Goal: Task Accomplishment & Management: Manage account settings

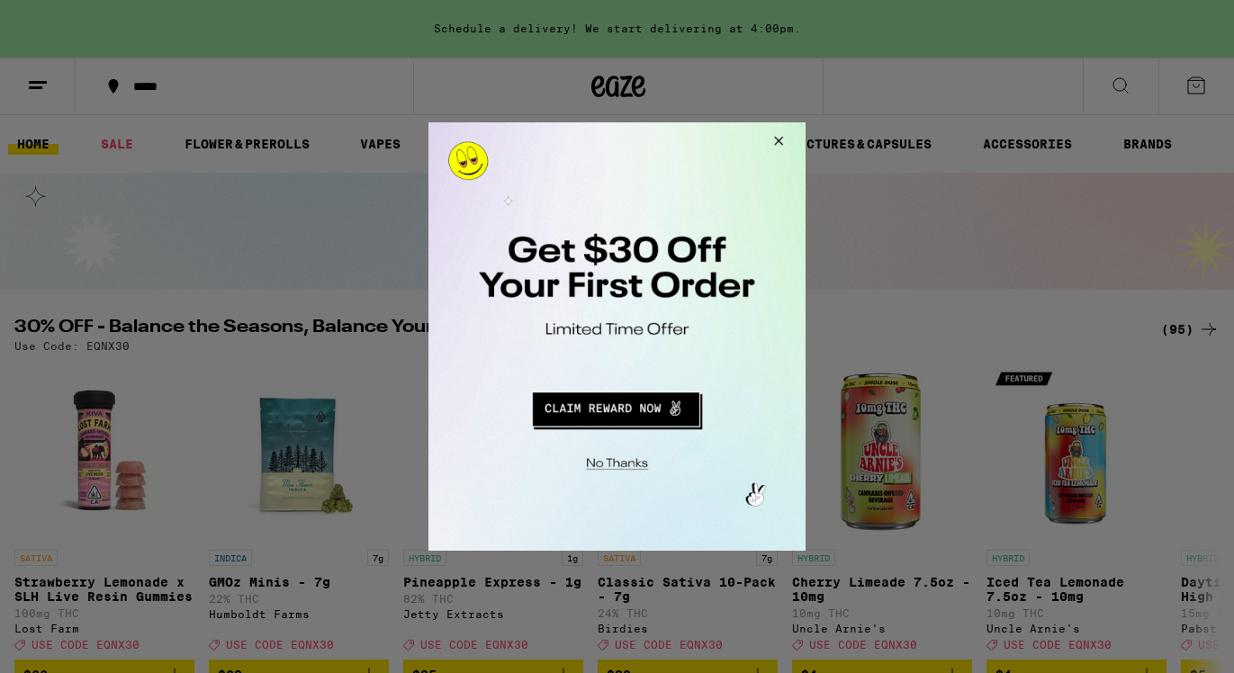
click at [618, 405] on button "Redirect to URL" at bounding box center [615, 406] width 313 height 43
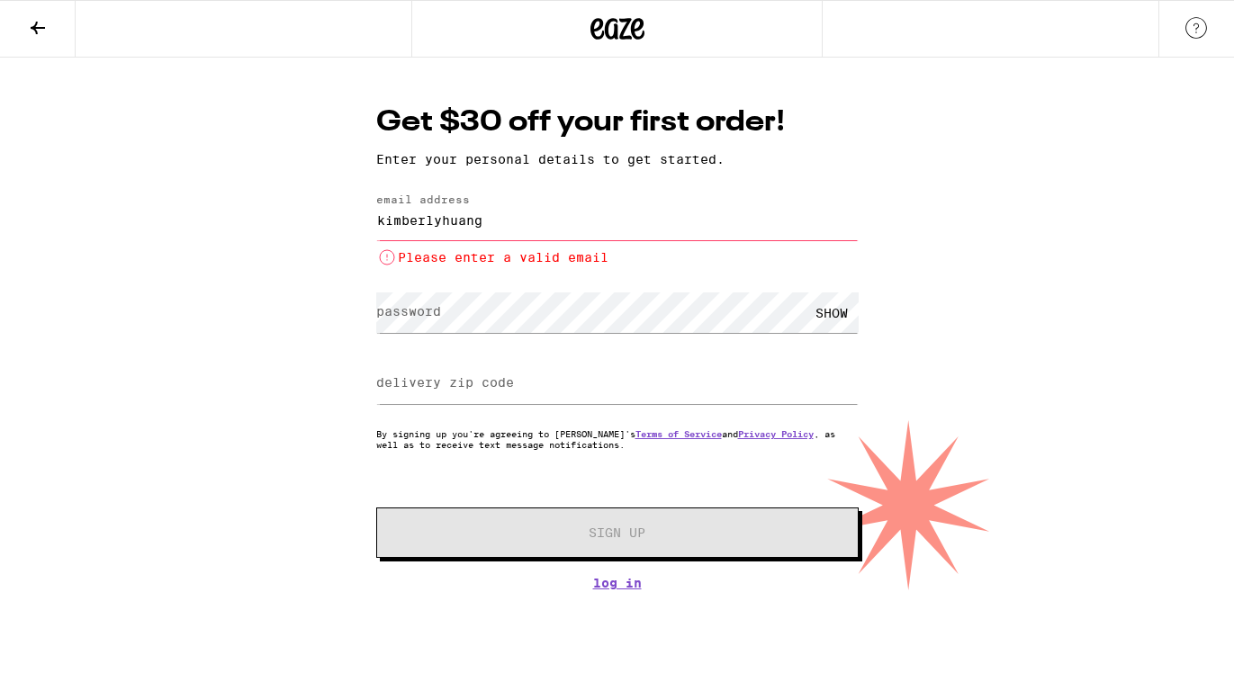
type input "kimberlyhuangx@gmail.com"
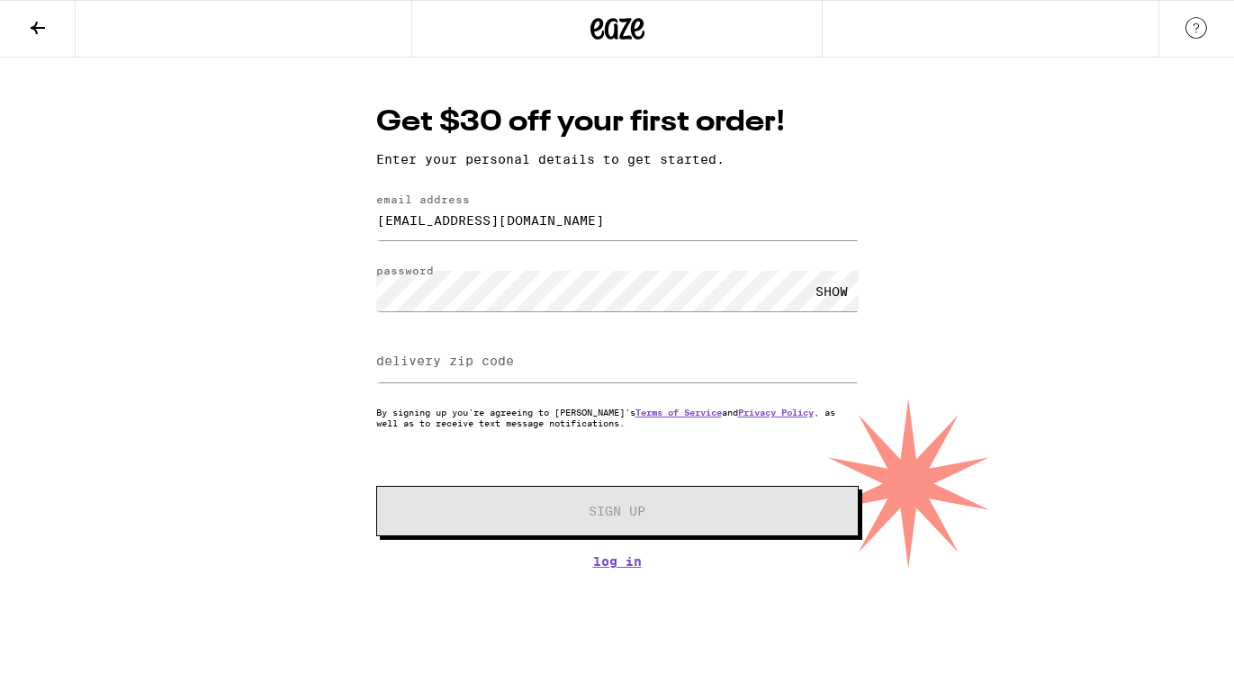
click at [832, 308] on div "SHOW" at bounding box center [832, 291] width 54 height 40
click at [659, 362] on input "delivery zip code" at bounding box center [617, 362] width 482 height 40
type input "11103"
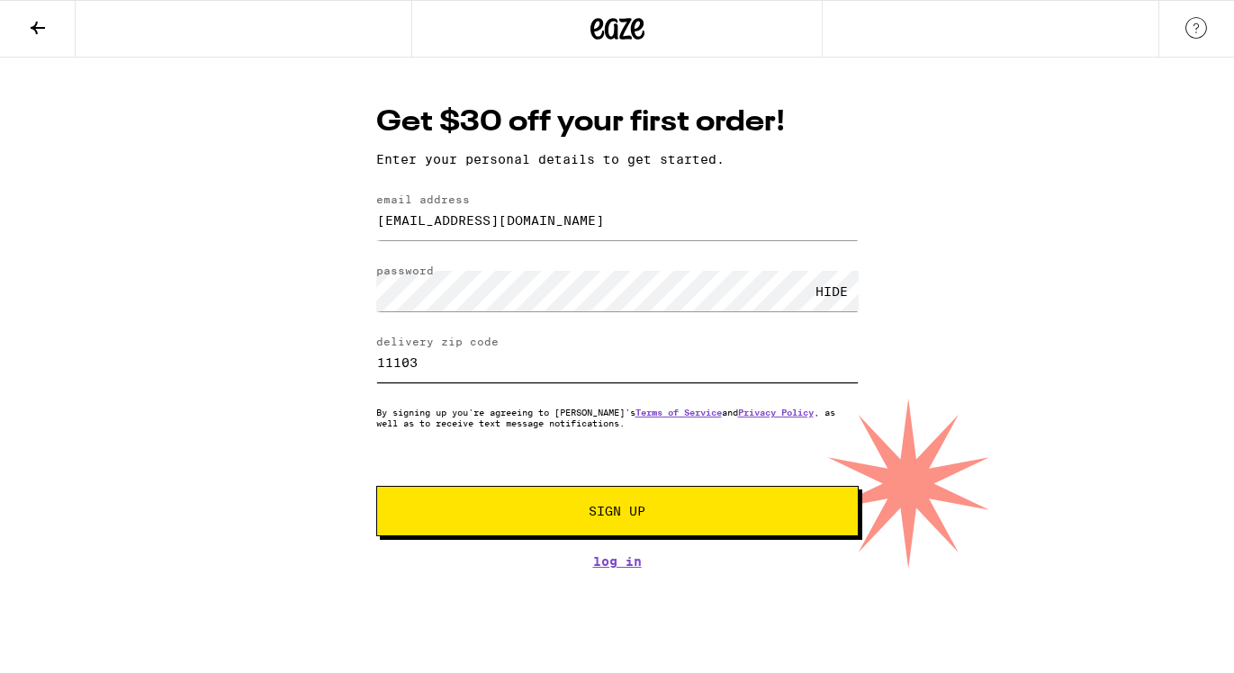
click at [547, 350] on input "11103" at bounding box center [617, 362] width 482 height 40
click at [547, 365] on input "11103" at bounding box center [617, 362] width 482 height 40
type input "91780"
click at [571, 521] on button "Sign Up" at bounding box center [617, 511] width 482 height 50
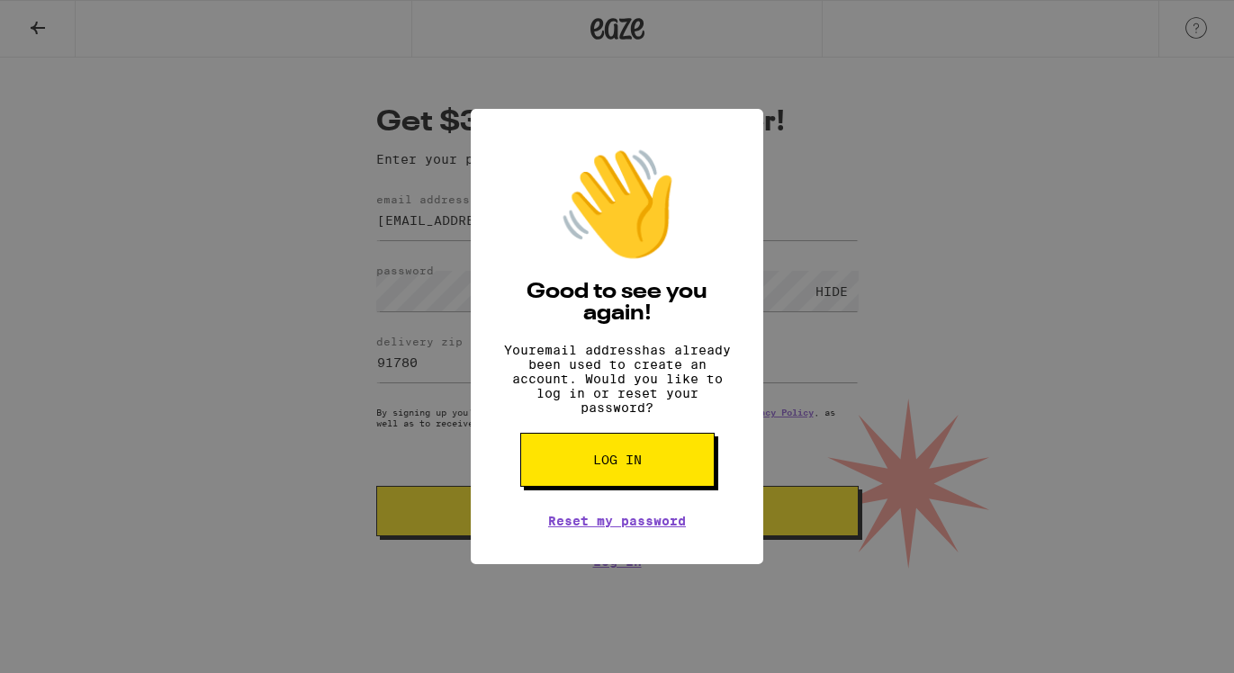
click at [722, 143] on div "👋 Good to see you again! Your email address has already been used to create an …" at bounding box center [617, 336] width 292 height 455
click at [878, 141] on div "👋 Good to see you again! Your email address has already been used to create an …" at bounding box center [617, 336] width 1234 height 673
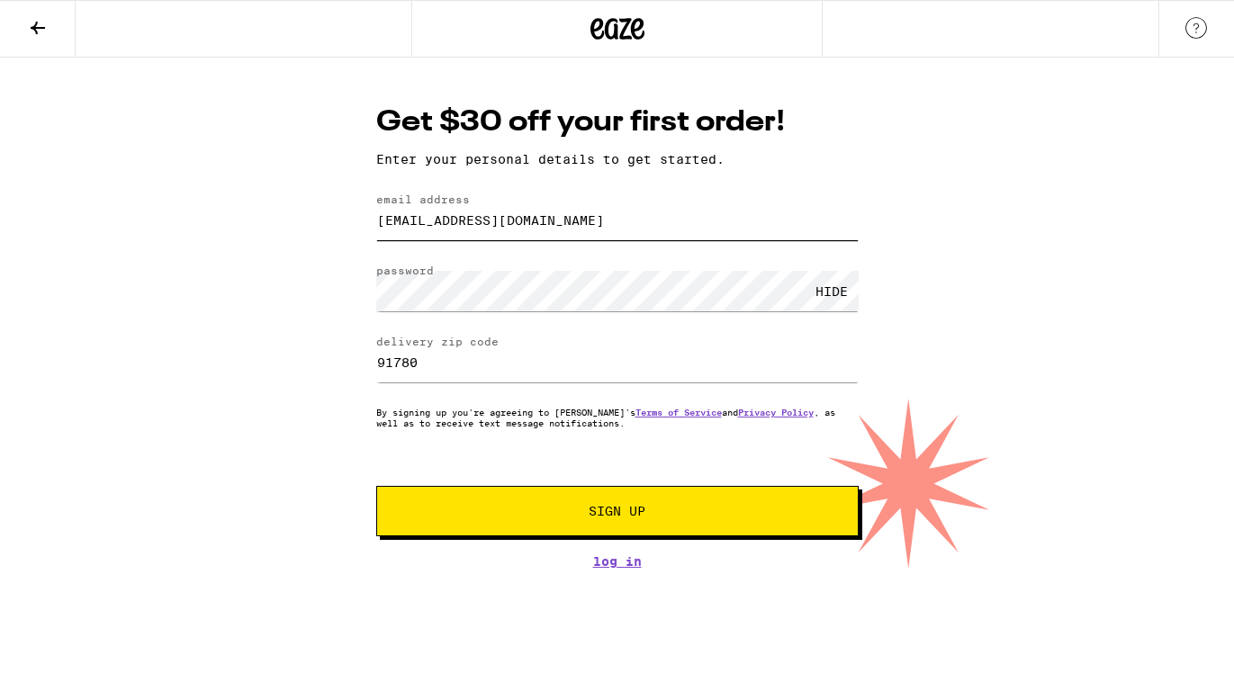
click at [736, 224] on input "kimberlyhuangx@gmail.com" at bounding box center [617, 220] width 482 height 40
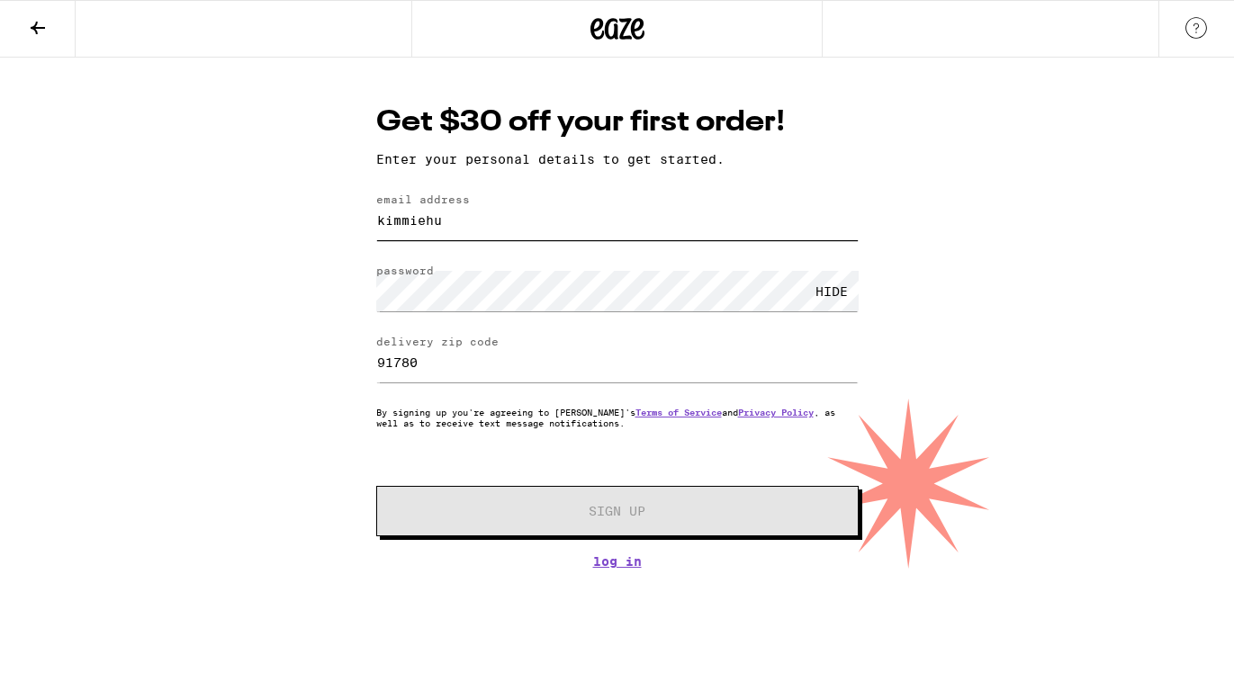
type input "kimmiehuang2004@gmail.com"
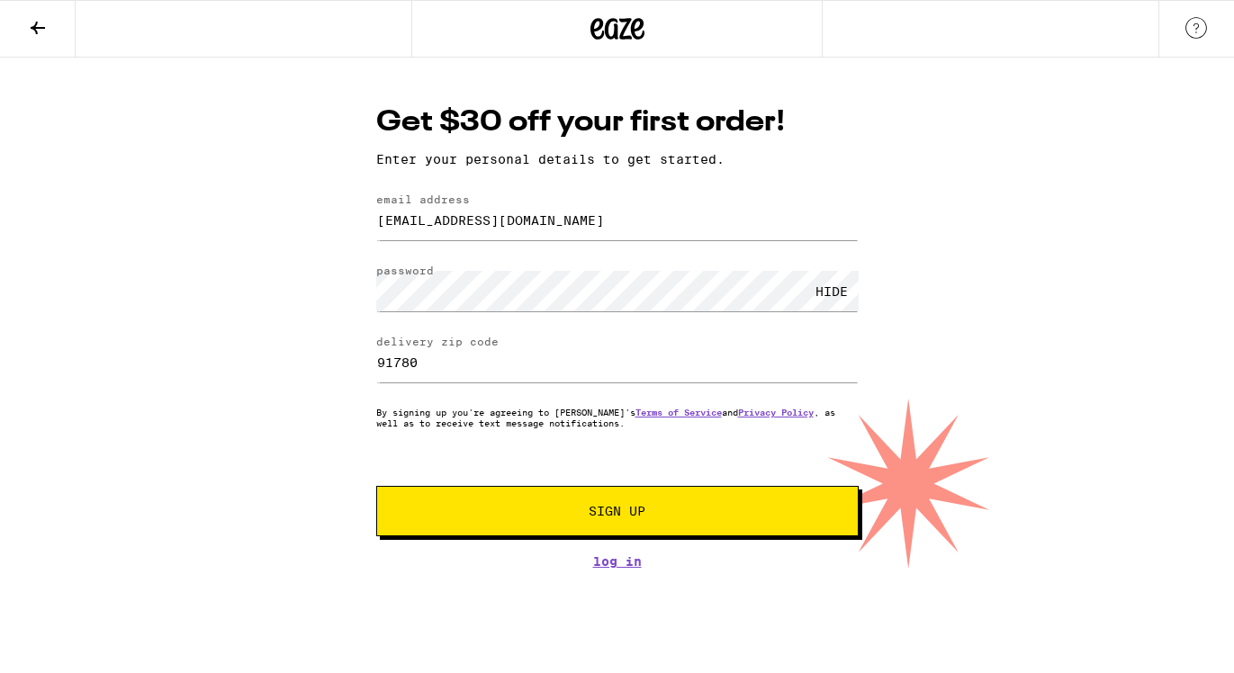
click at [614, 513] on span "Sign Up" at bounding box center [617, 511] width 57 height 13
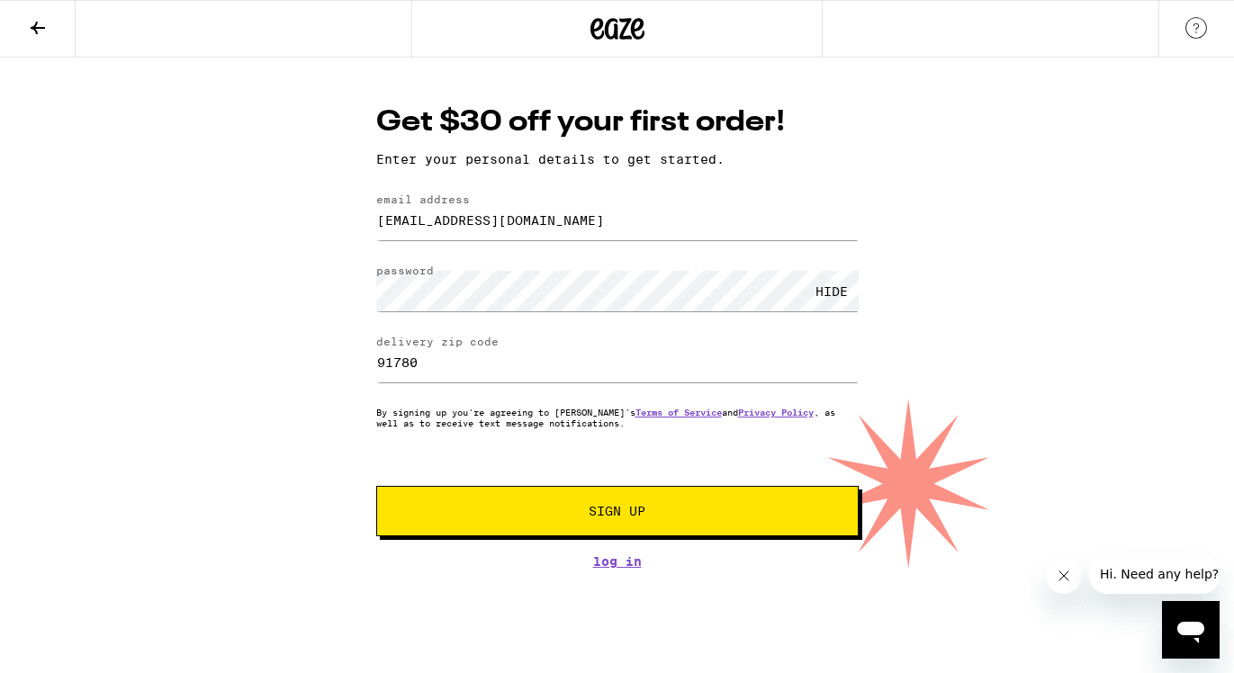
click at [614, 513] on span "Sign Up" at bounding box center [617, 511] width 57 height 13
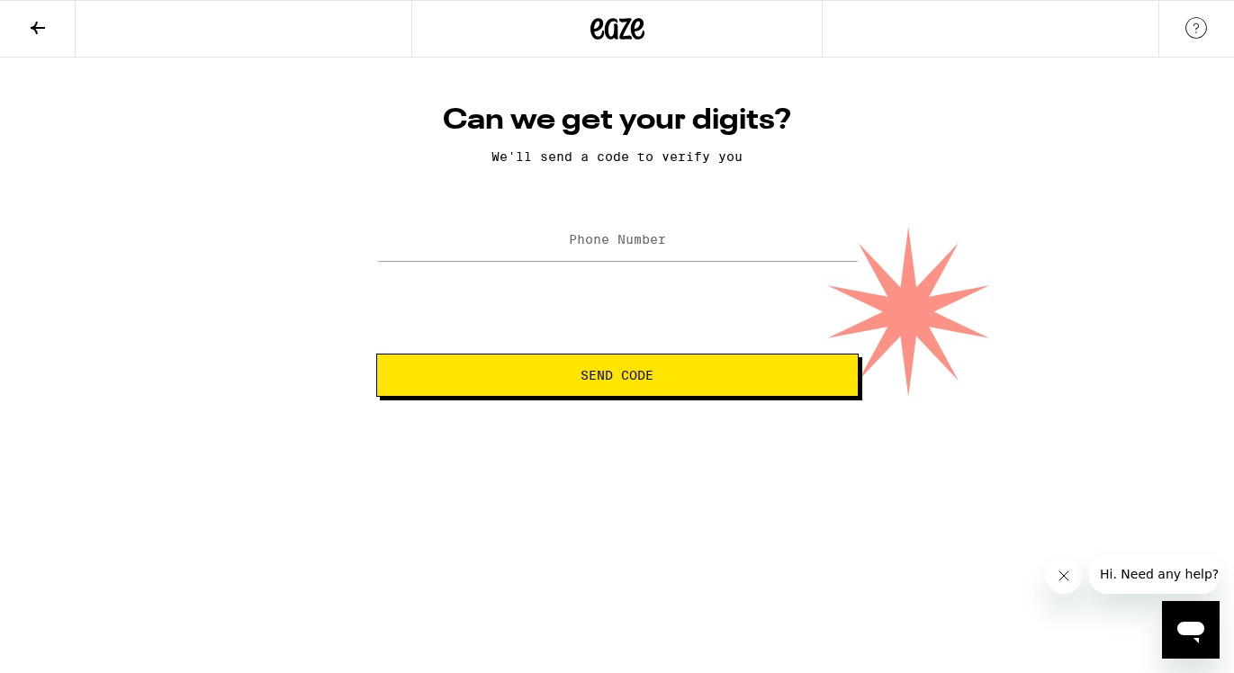
click at [601, 242] on label "Phone Number" at bounding box center [617, 239] width 97 height 14
type input "(626) 758-0166"
click at [679, 397] on html "Can we get your digits? We'll send a code to verify you Phone Number (626) 758-…" at bounding box center [617, 198] width 1234 height 397
click at [679, 387] on button "Send Code" at bounding box center [617, 375] width 482 height 43
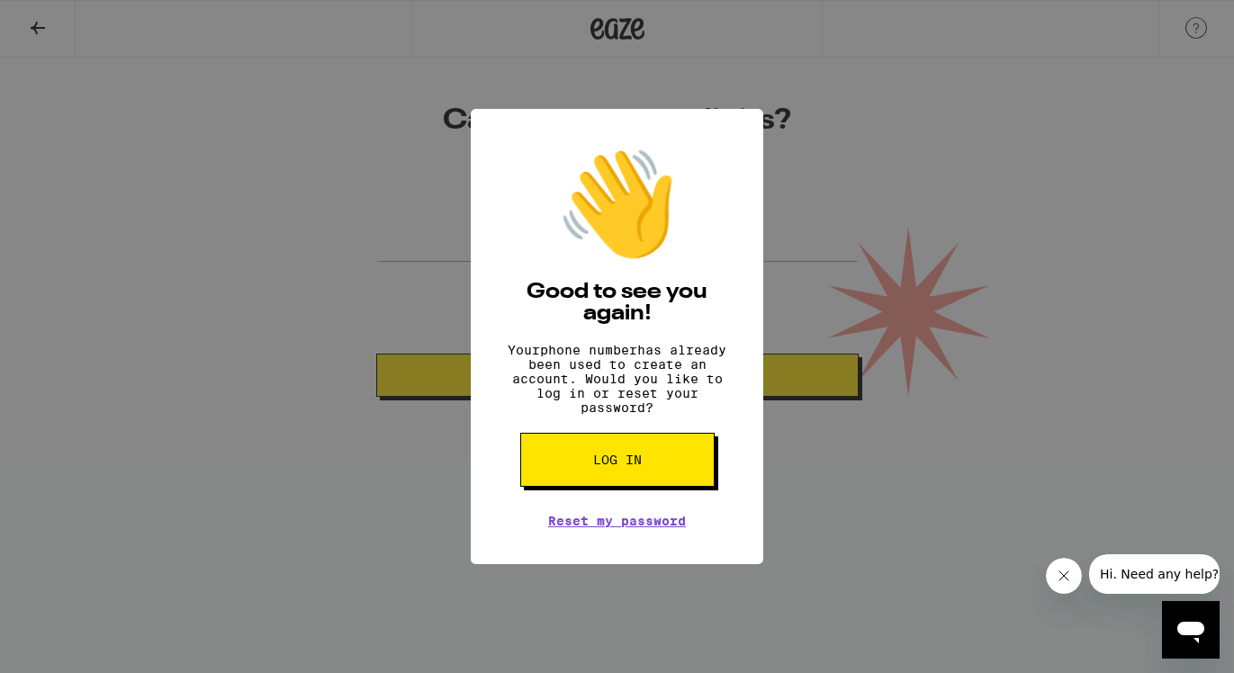
click at [662, 457] on button "Log in" at bounding box center [617, 460] width 194 height 54
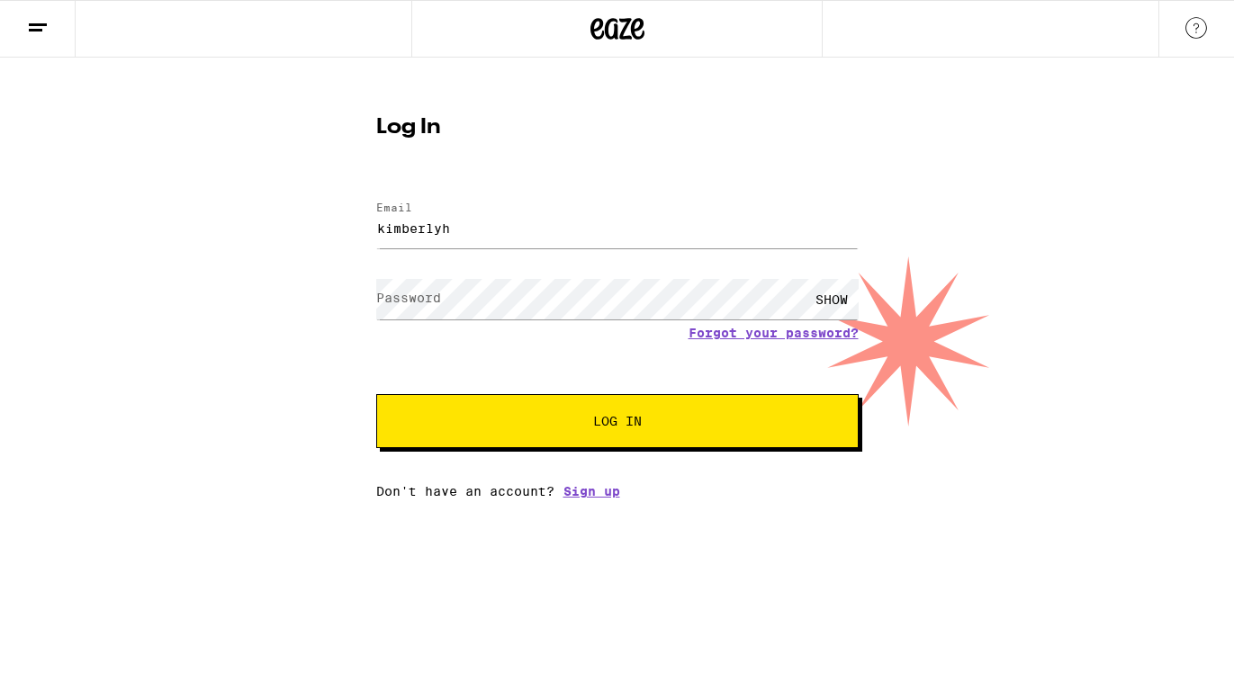
type input "[EMAIL_ADDRESS][DOMAIN_NAME]"
click at [858, 293] on div "Log In Email Email kimberlyhuangx@gmail.com Password Password SHOW Forgot your …" at bounding box center [617, 301] width 518 height 396
click at [829, 293] on div "SHOW" at bounding box center [832, 299] width 54 height 40
click at [724, 410] on button "Log In" at bounding box center [617, 421] width 482 height 54
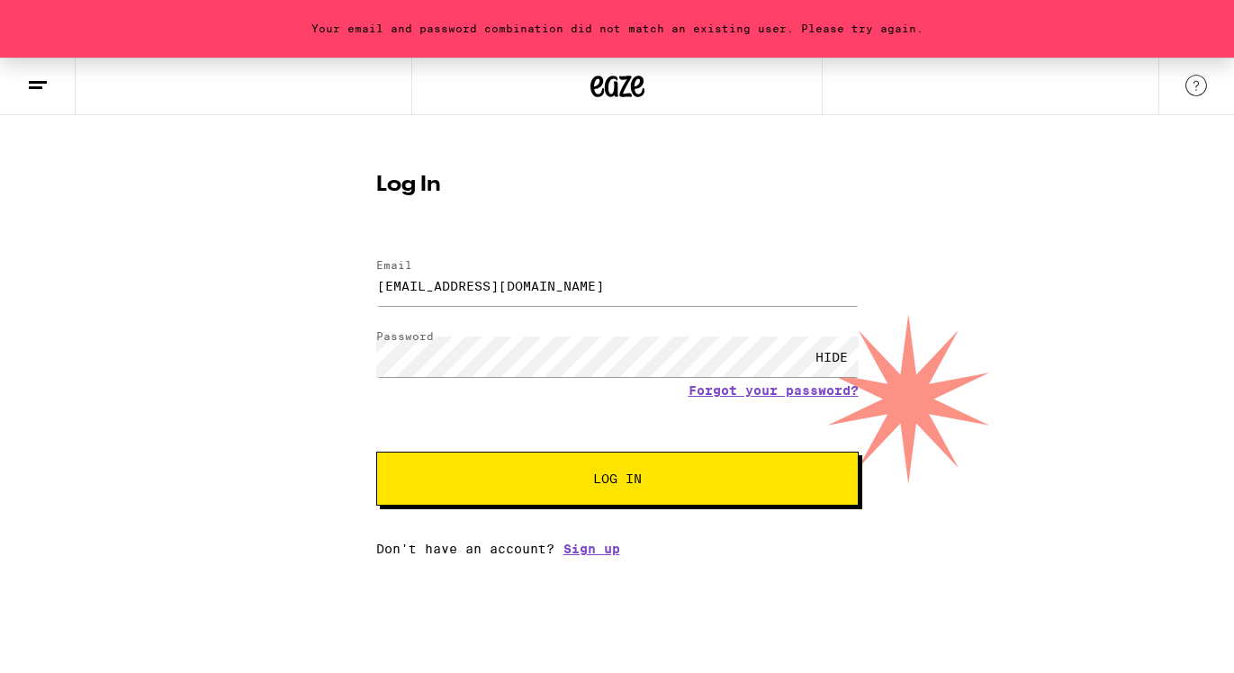
click at [642, 477] on span "Log In" at bounding box center [617, 478] width 337 height 13
click at [787, 392] on link "Forgot your password?" at bounding box center [773, 390] width 170 height 14
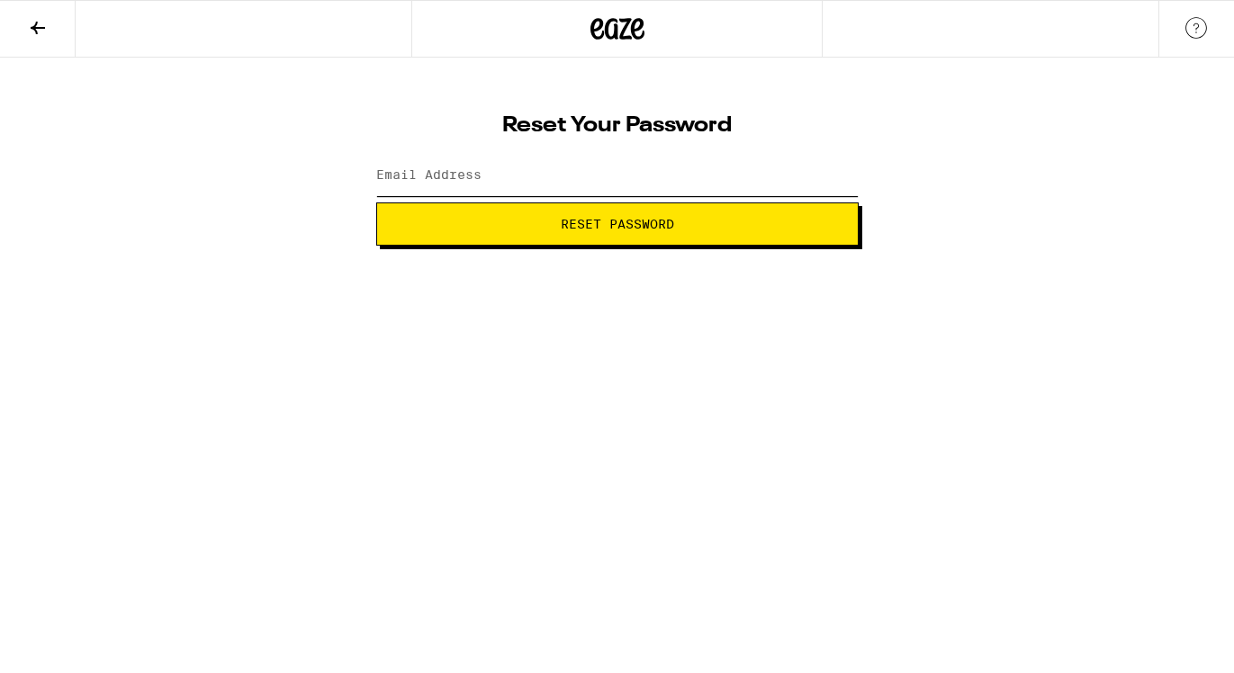
click at [667, 192] on input "Email Address" at bounding box center [617, 176] width 482 height 40
type input "kimberlyhuangx@gmail.com"
click at [618, 222] on span "Reset Password" at bounding box center [617, 224] width 113 height 13
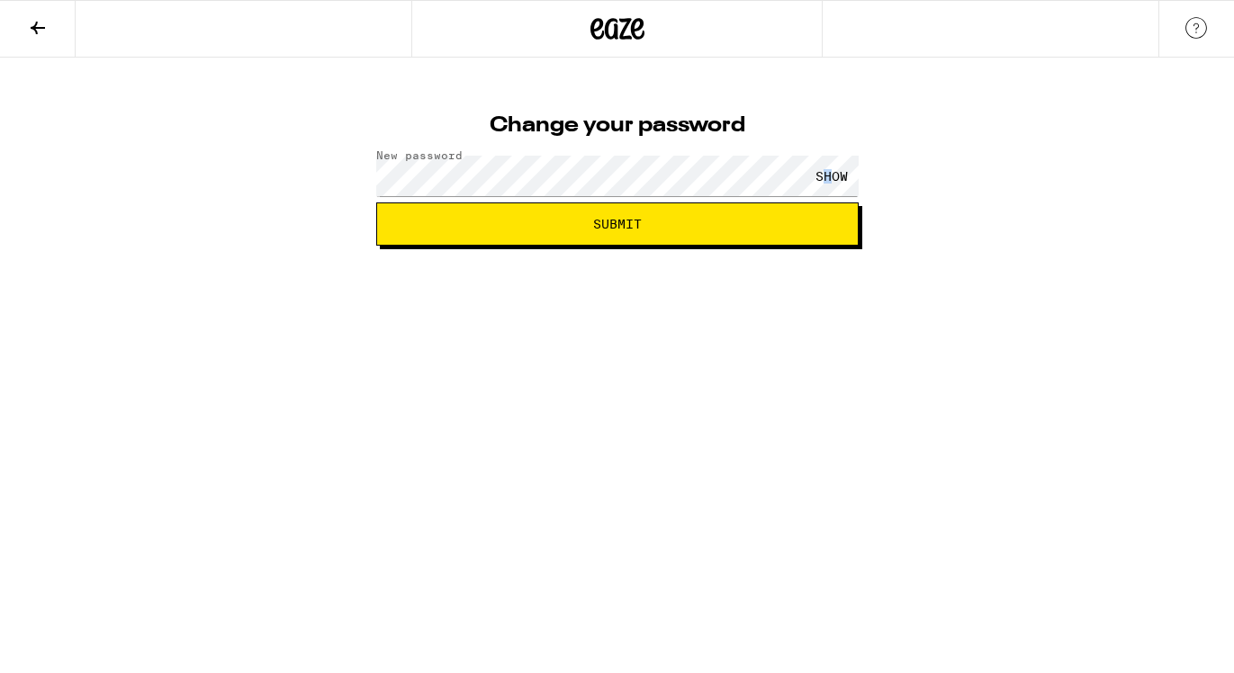
click at [827, 175] on div "SHOW" at bounding box center [832, 176] width 54 height 40
click at [727, 220] on span "Submit" at bounding box center [617, 224] width 452 height 13
